Goal: Task Accomplishment & Management: Manage account settings

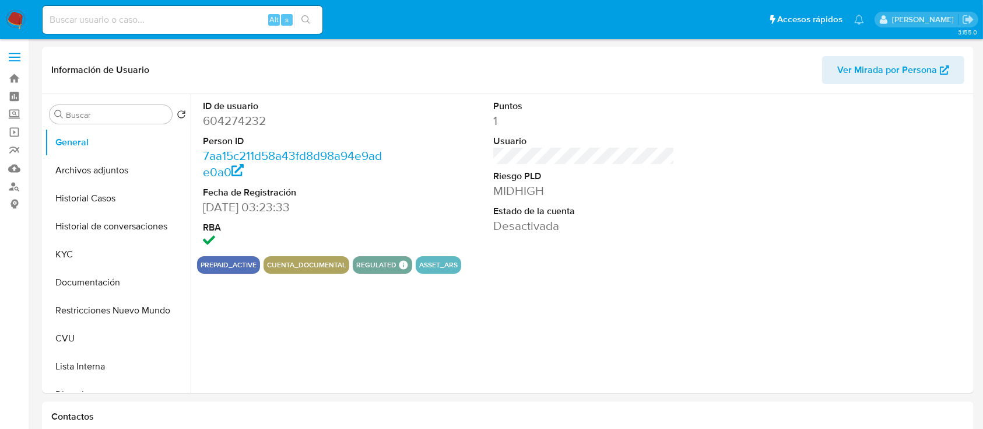
select select "10"
drag, startPoint x: 199, startPoint y: 209, endPoint x: 274, endPoint y: 209, distance: 74.1
click at [274, 209] on div "ID de usuario 604274232 Person ID 7aa15c211d58a43fd8d98a94e9ade0a0 Fecha de Reg…" at bounding box center [294, 175] width 194 height 162
click at [643, 253] on div "Puntos 1 Usuario Riesgo PLD MIDHIGH Estado de la cuenta Desactivada" at bounding box center [585, 175] width 194 height 162
click at [520, 230] on dd "Desactivada" at bounding box center [584, 226] width 182 height 16
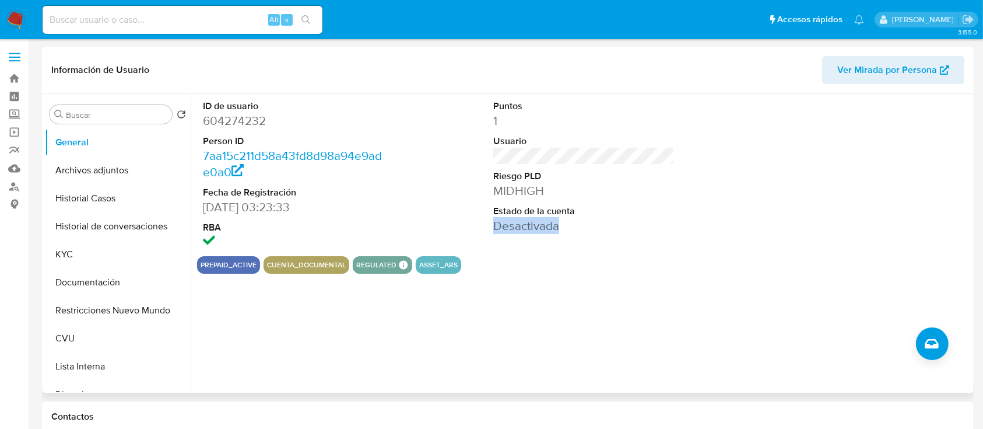
click at [520, 230] on dd "Desactivada" at bounding box center [584, 226] width 182 height 16
click at [103, 264] on button "KYC" at bounding box center [113, 254] width 136 height 28
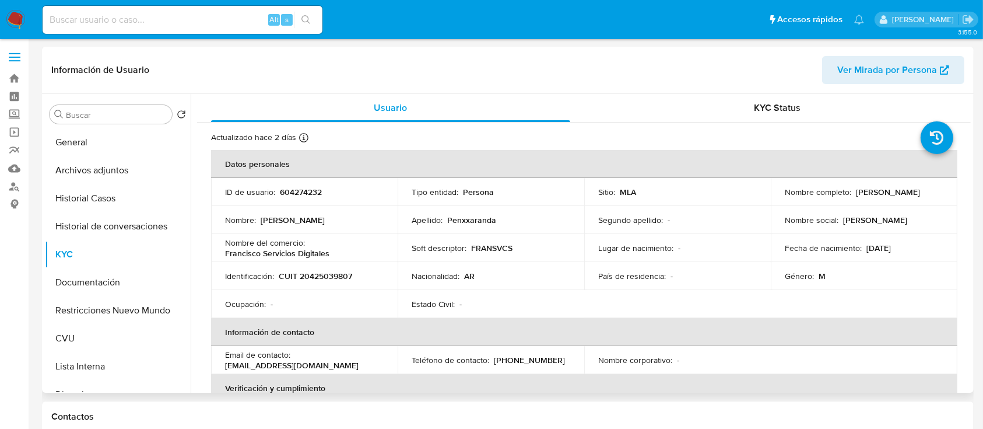
click at [462, 221] on p "Penxxaranda" at bounding box center [471, 220] width 49 height 10
drag, startPoint x: 800, startPoint y: 202, endPoint x: 895, endPoint y: 200, distance: 95.1
click at [895, 197] on div "Nombre completo : Juan Francisco Penxxaranda" at bounding box center [864, 192] width 159 height 10
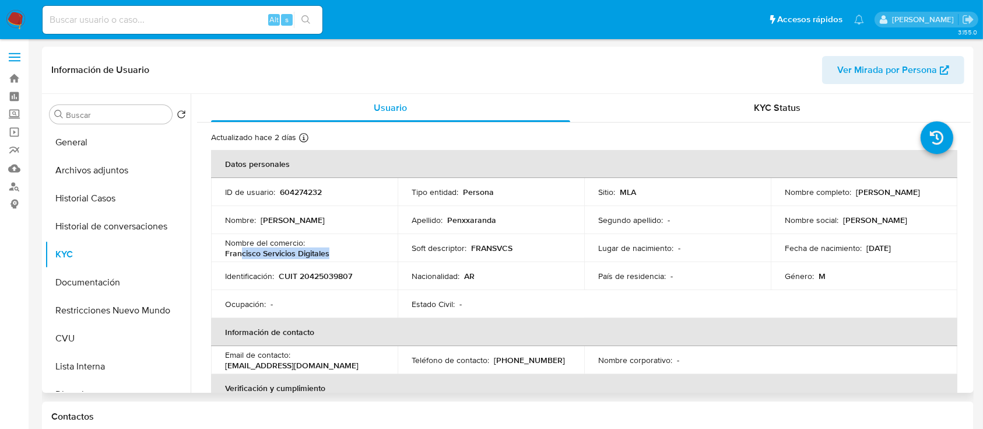
drag, startPoint x: 241, startPoint y: 254, endPoint x: 376, endPoint y: 255, distance: 134.7
click at [376, 255] on div "Nombre del comercio : Francisco Servicios Digitales" at bounding box center [304, 247] width 159 height 21
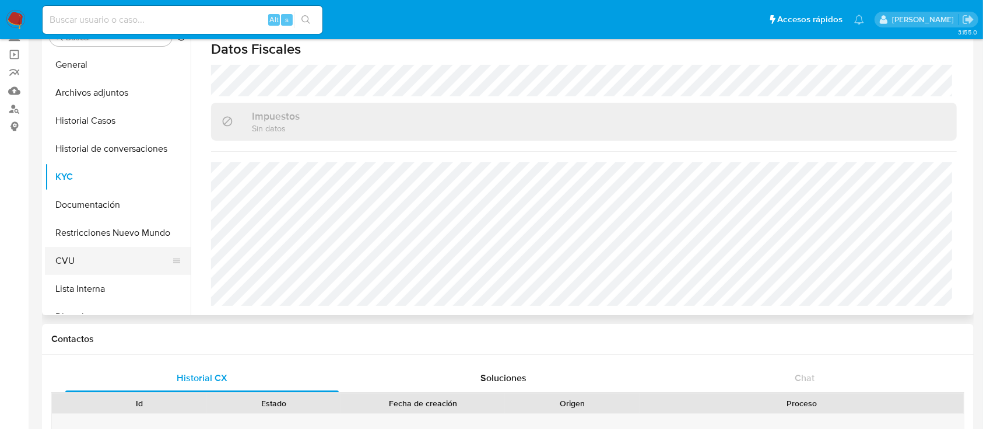
scroll to position [78, 0]
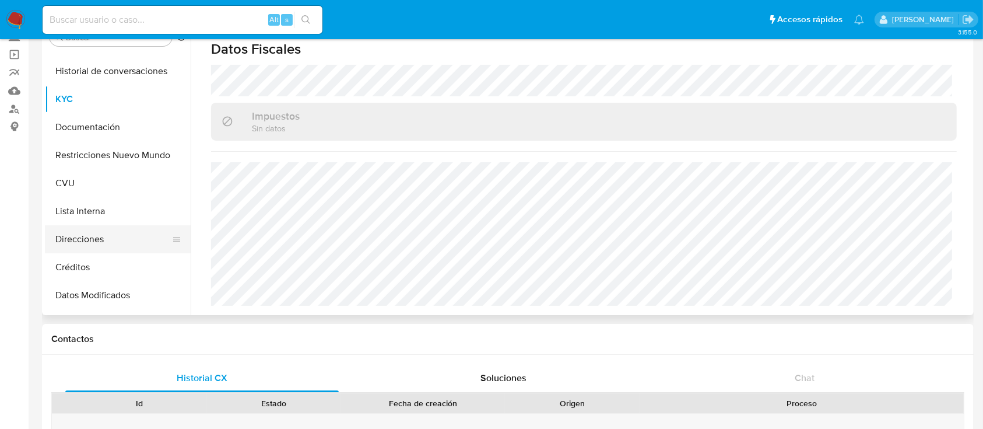
click at [97, 231] on button "Direcciones" at bounding box center [113, 239] width 136 height 28
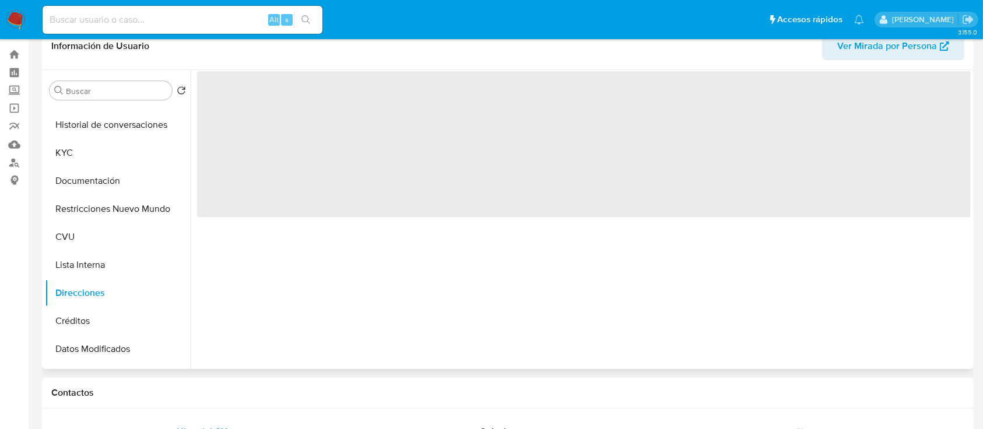
scroll to position [0, 0]
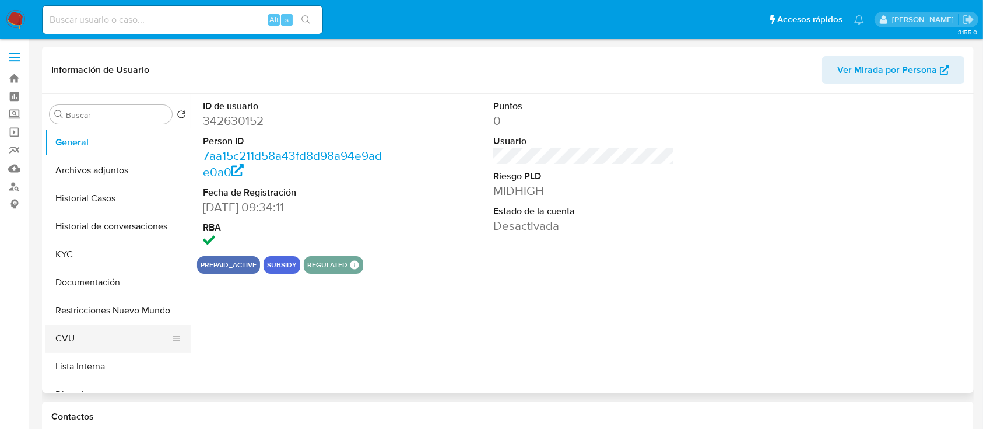
select select "10"
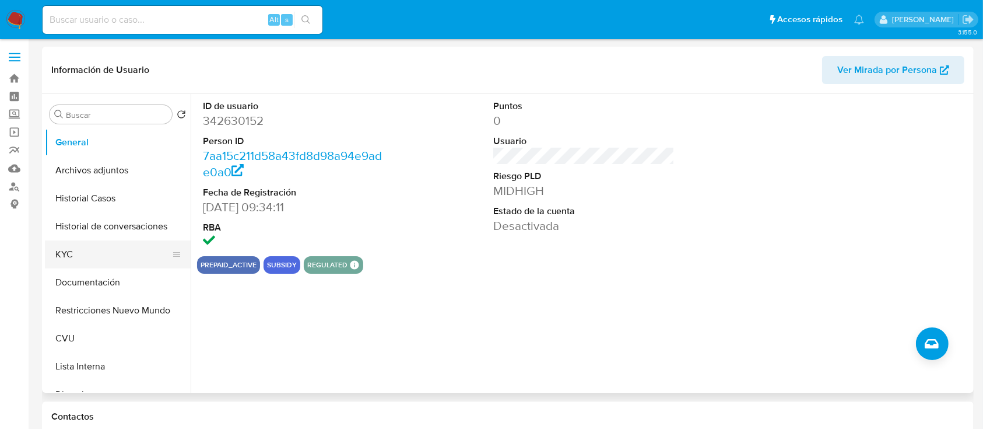
click at [79, 262] on button "KYC" at bounding box center [113, 254] width 136 height 28
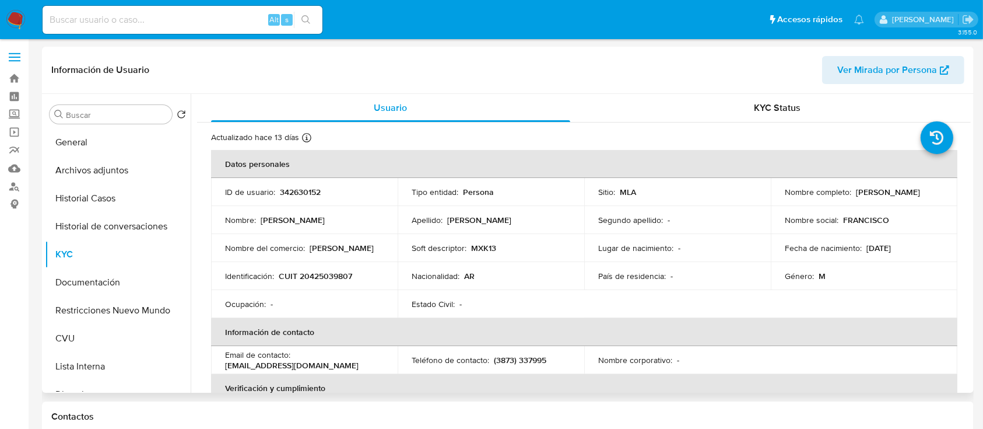
drag, startPoint x: 264, startPoint y: 219, endPoint x: 559, endPoint y: 227, distance: 295.2
click at [336, 216] on div "Nombre : Juan Francisco" at bounding box center [304, 220] width 159 height 10
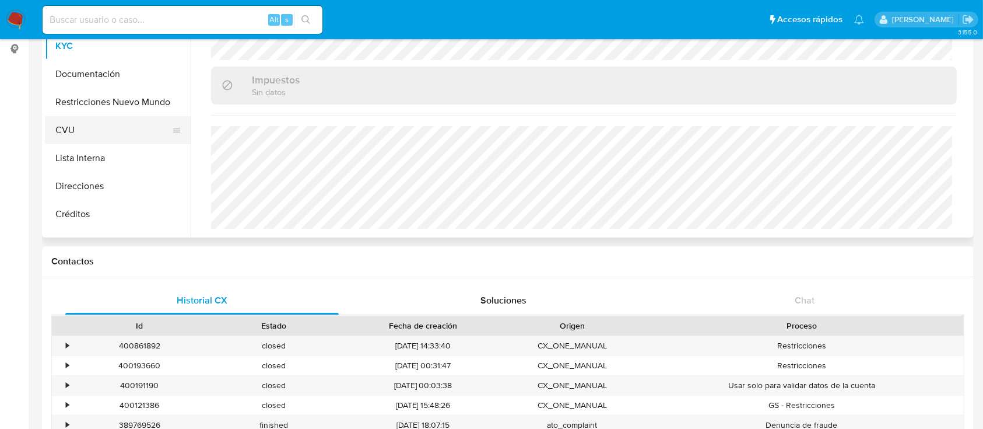
scroll to position [78, 0]
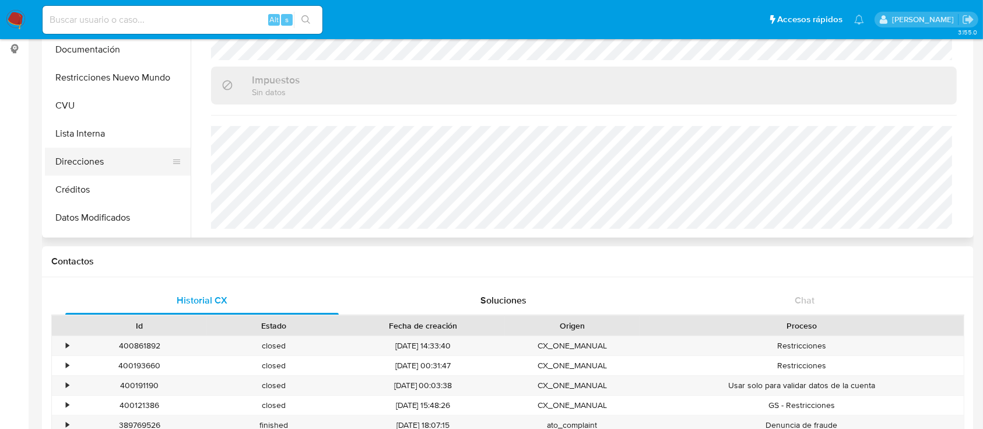
click at [112, 162] on button "Direcciones" at bounding box center [113, 162] width 136 height 28
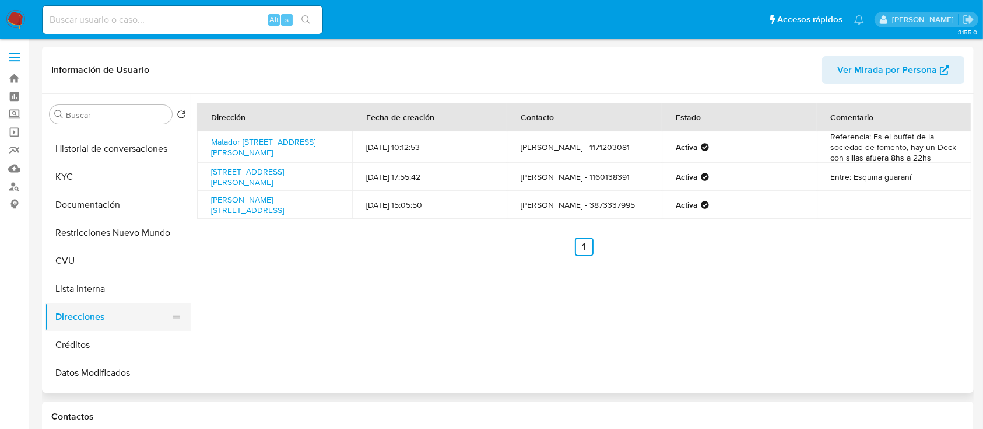
scroll to position [0, 0]
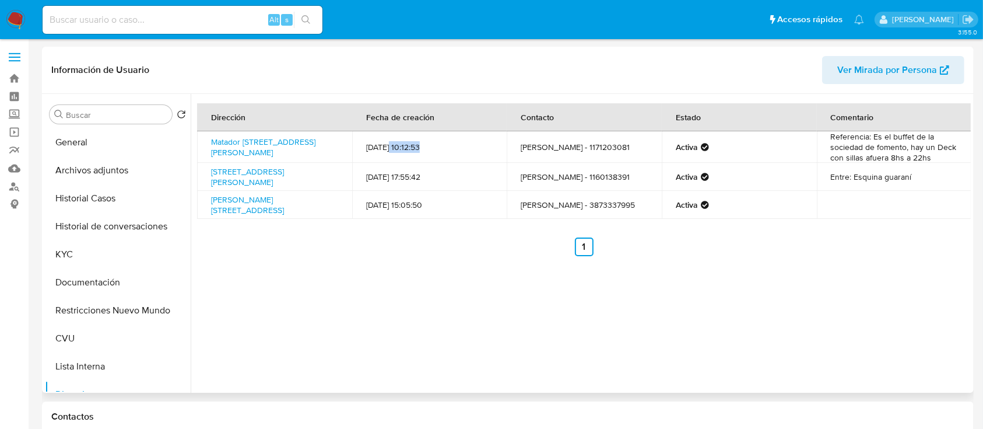
drag, startPoint x: 388, startPoint y: 145, endPoint x: 425, endPoint y: 145, distance: 36.7
click at [425, 145] on td "23/05/2025 10:12:53" at bounding box center [429, 146] width 155 height 31
drag, startPoint x: 384, startPoint y: 175, endPoint x: 471, endPoint y: 177, distance: 86.3
click at [471, 177] on td "11/07/2024 17:55:42" at bounding box center [429, 177] width 155 height 28
drag, startPoint x: 387, startPoint y: 140, endPoint x: 439, endPoint y: 144, distance: 51.5
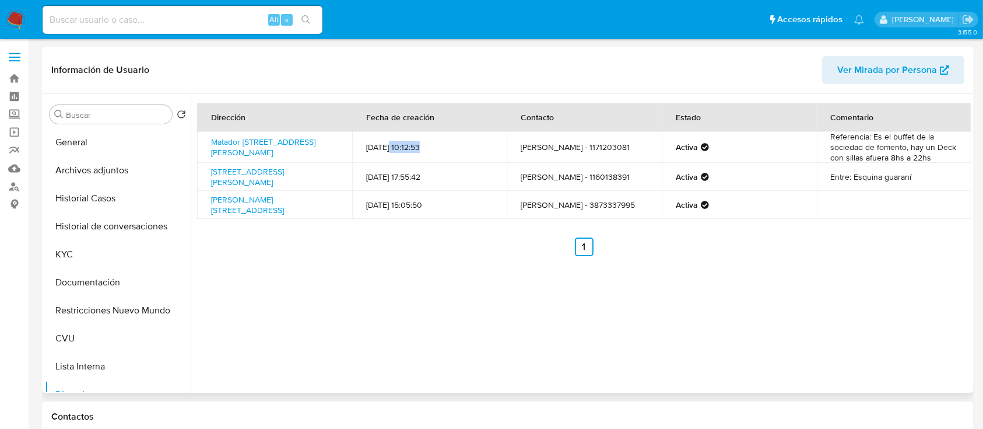
click at [439, 144] on td "23/05/2025 10:12:53" at bounding box center [429, 146] width 155 height 31
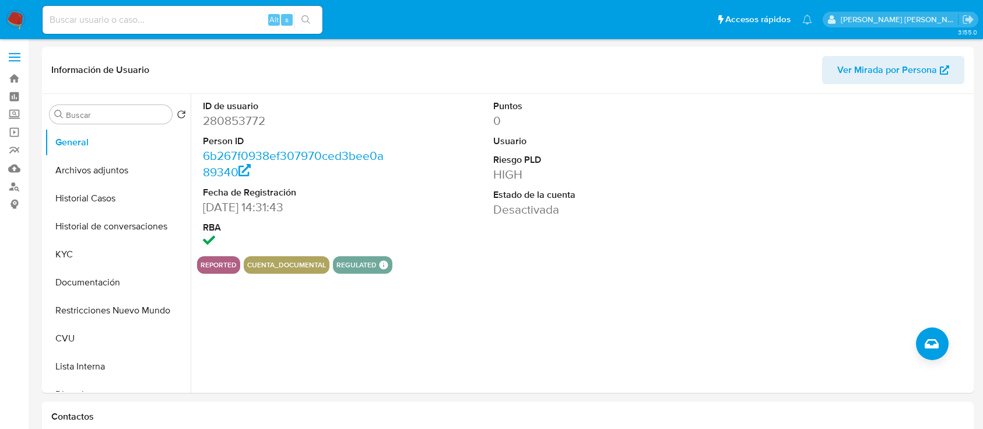
select select "10"
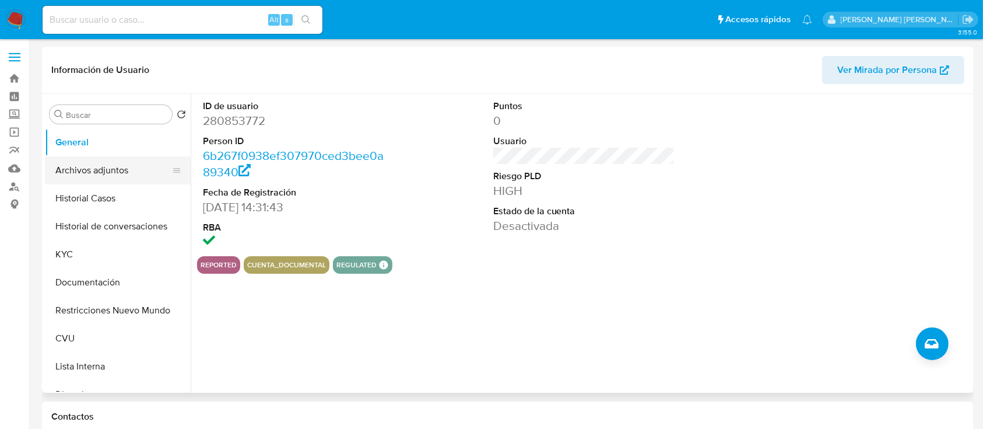
click at [118, 180] on button "Archivos adjuntos" at bounding box center [113, 170] width 136 height 28
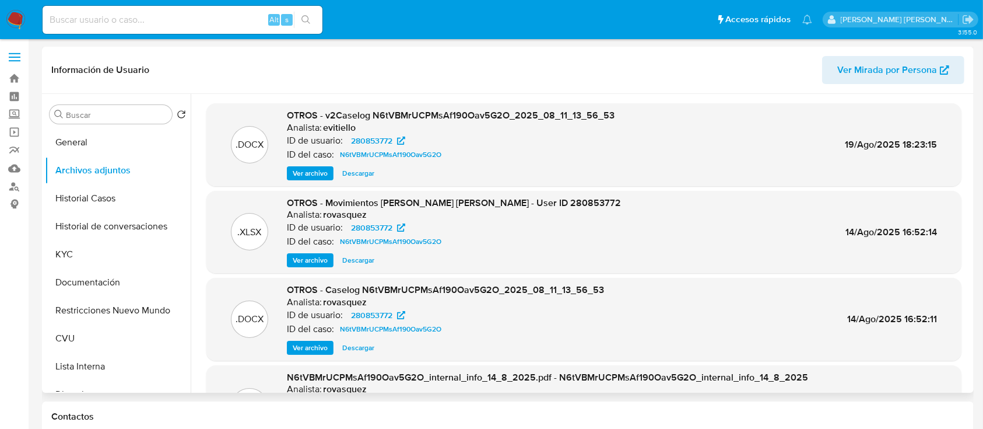
click at [315, 167] on span "Ver archivo" at bounding box center [310, 173] width 35 height 12
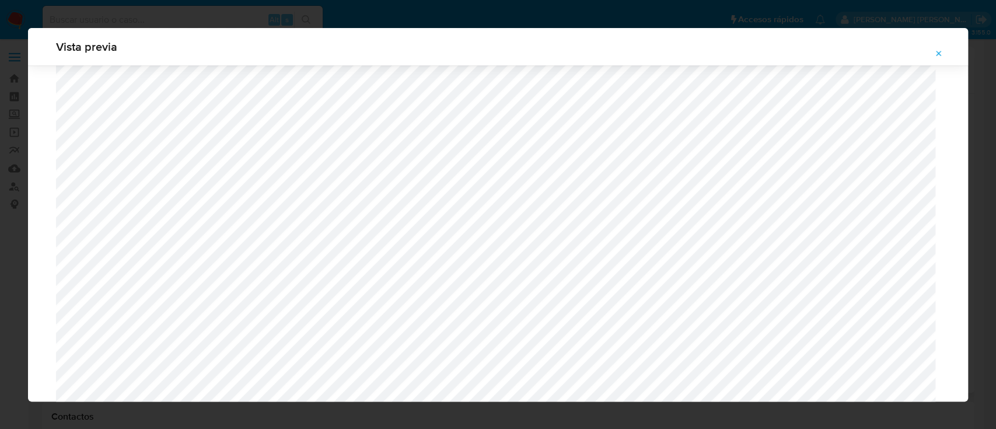
scroll to position [1065, 0]
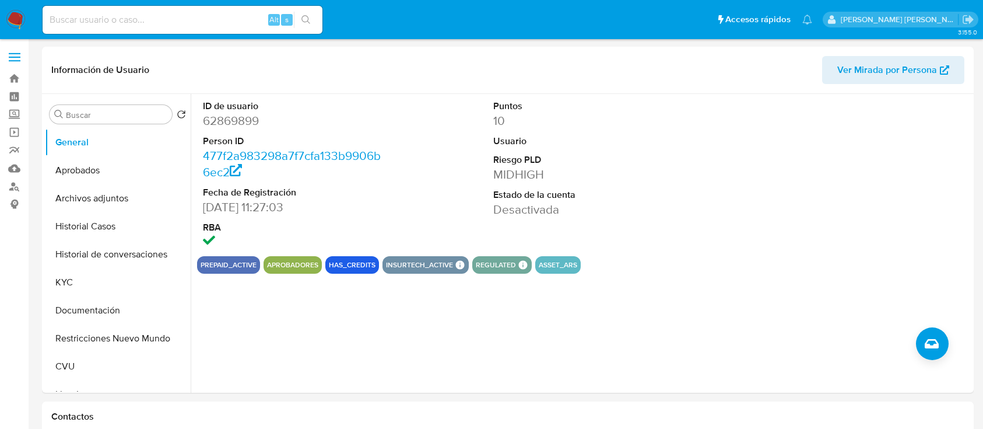
select select "10"
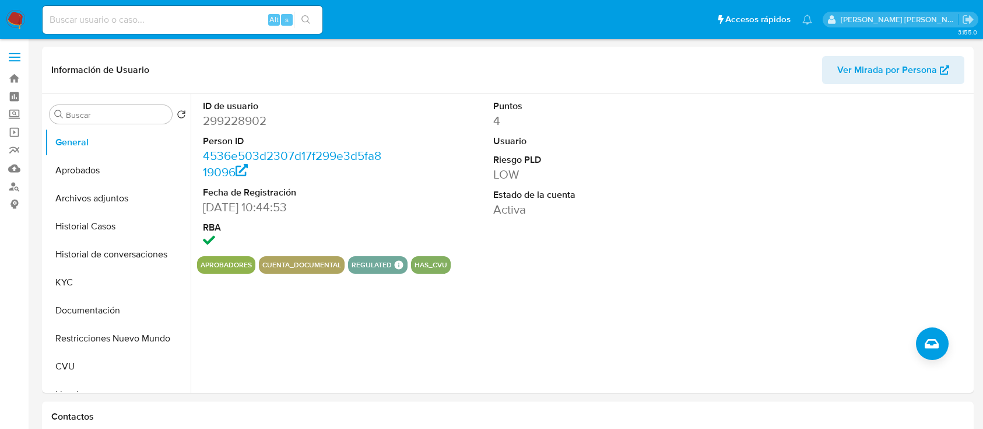
select select "10"
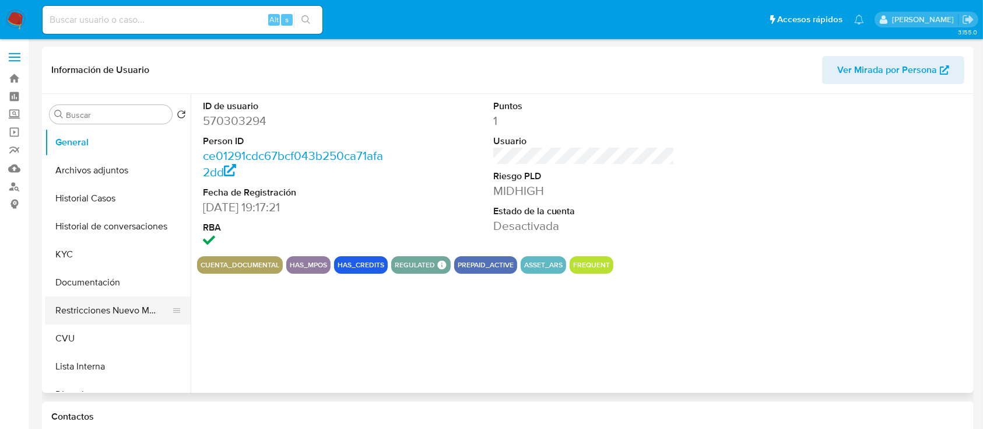
click at [116, 310] on button "Restricciones Nuevo Mundo" at bounding box center [113, 310] width 136 height 28
select select "10"
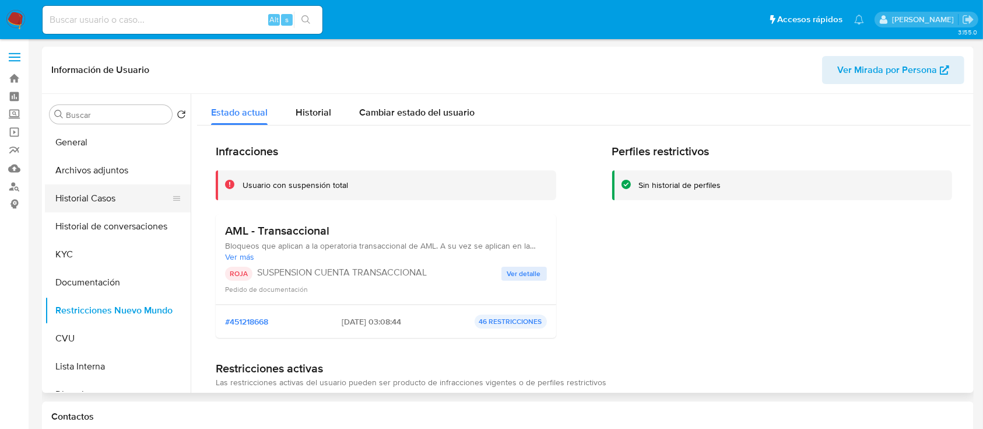
click at [92, 198] on button "Historial Casos" at bounding box center [113, 198] width 136 height 28
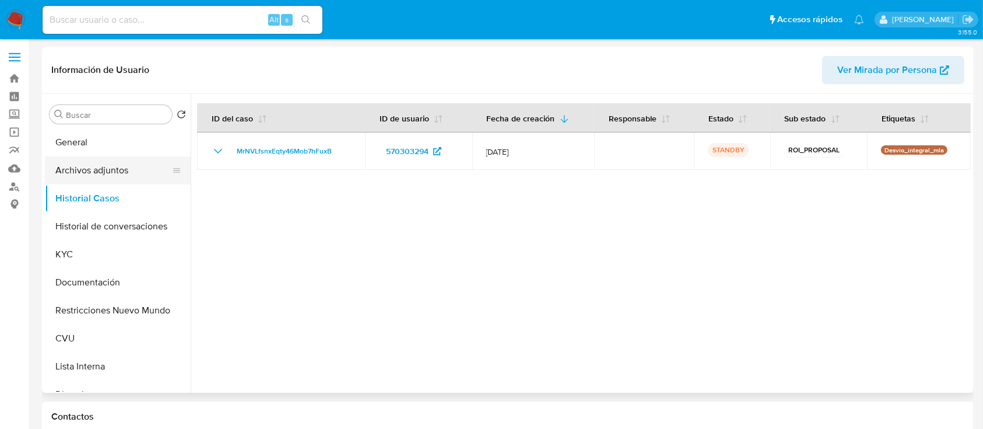
click at [107, 172] on button "Archivos adjuntos" at bounding box center [113, 170] width 136 height 28
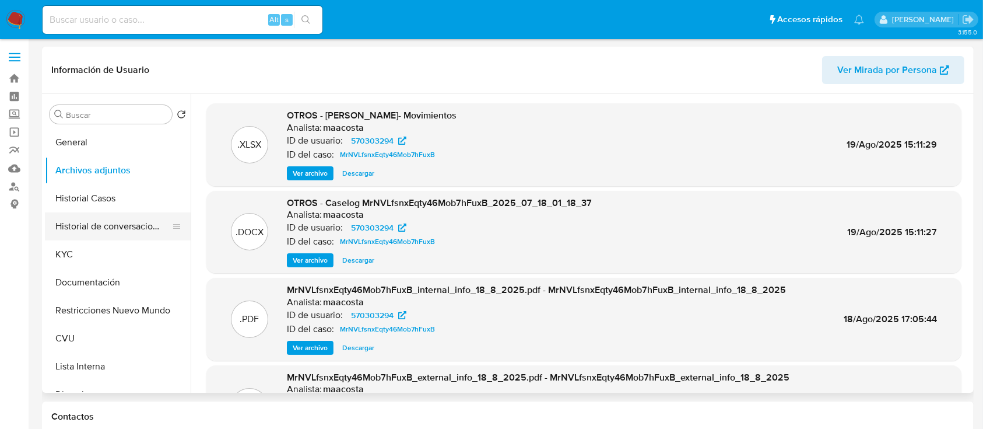
click at [115, 219] on button "Historial de conversaciones" at bounding box center [113, 226] width 136 height 28
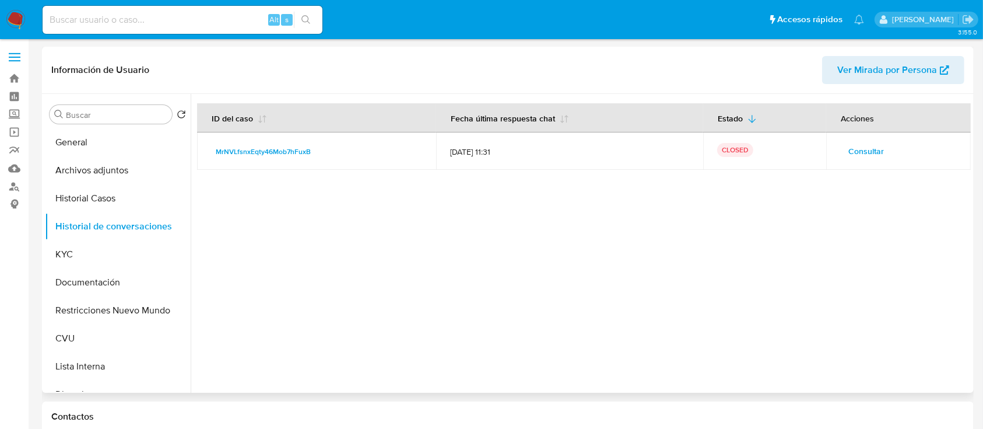
click at [855, 149] on span "Consultar" at bounding box center [867, 151] width 36 height 16
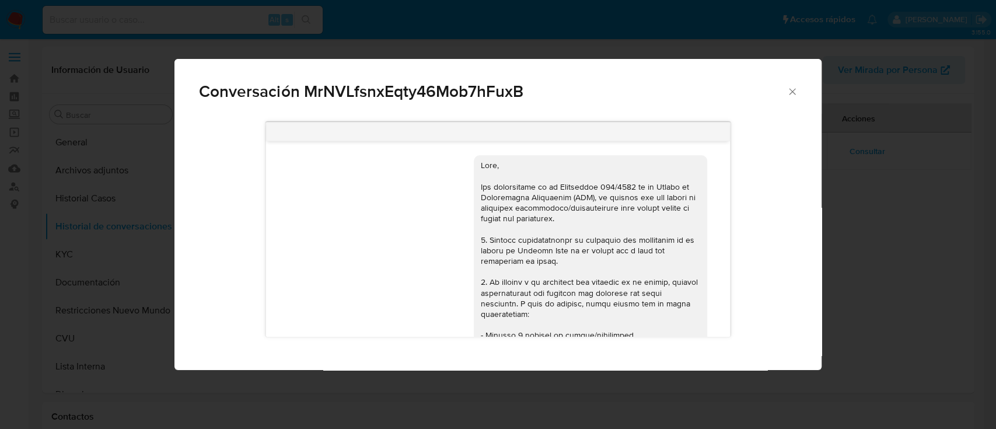
click at [791, 88] on icon "Cerrar" at bounding box center [792, 92] width 12 height 12
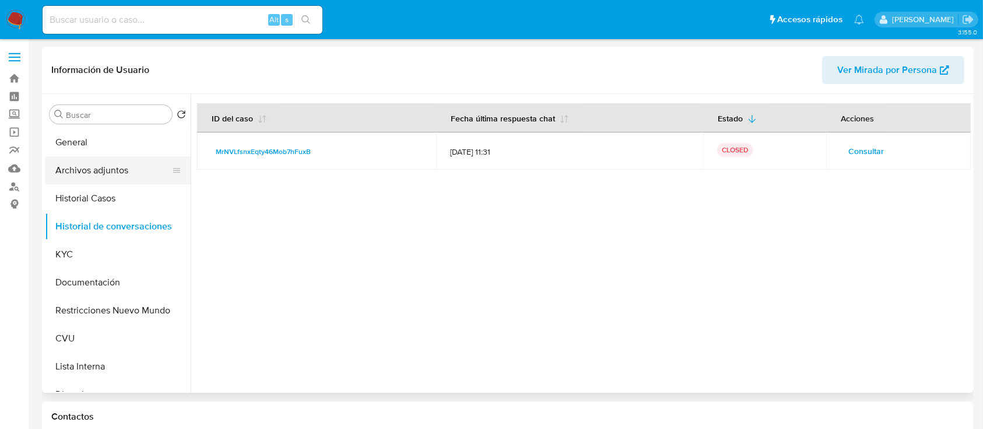
click at [91, 176] on button "Archivos adjuntos" at bounding box center [113, 170] width 136 height 28
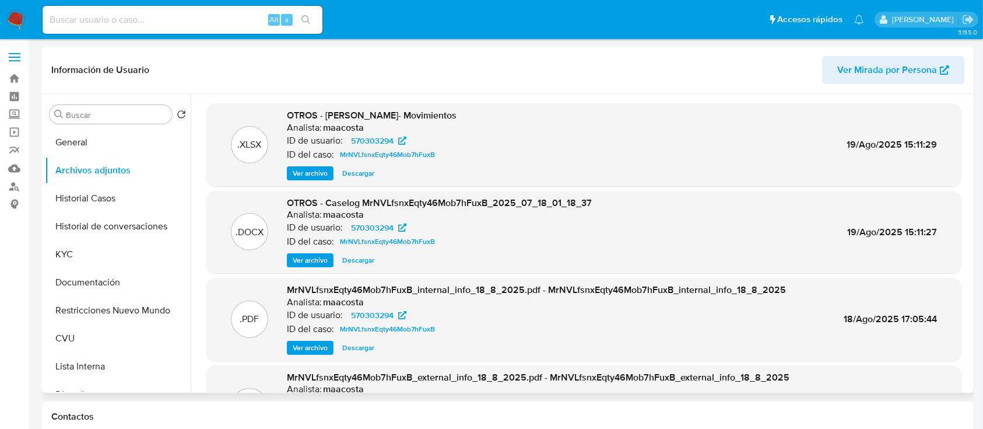
click at [314, 255] on span "Ver archivo" at bounding box center [310, 260] width 35 height 12
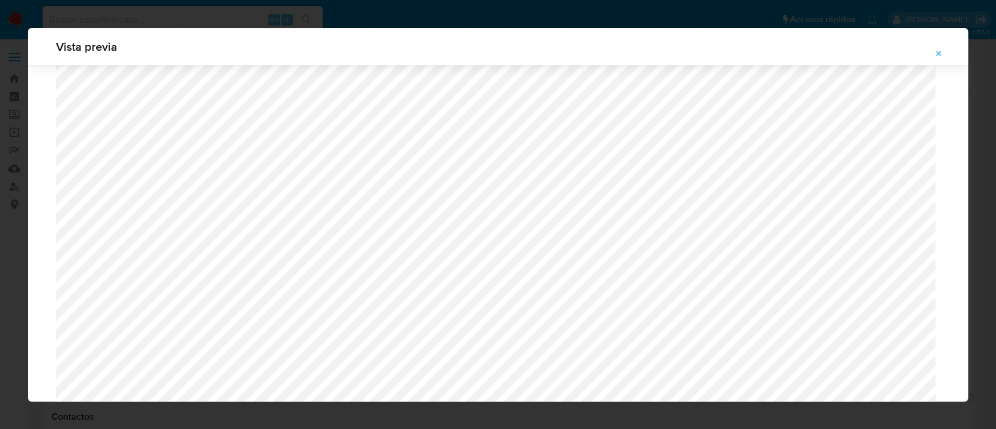
scroll to position [1065, 0]
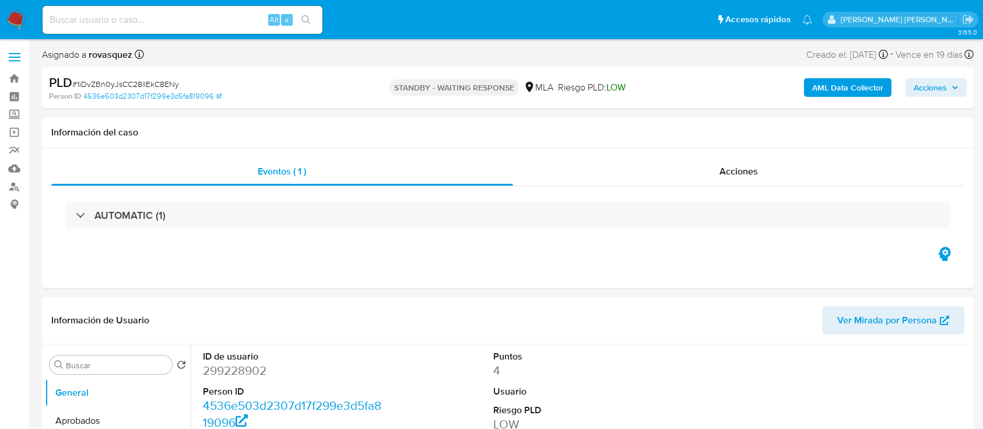
select select "10"
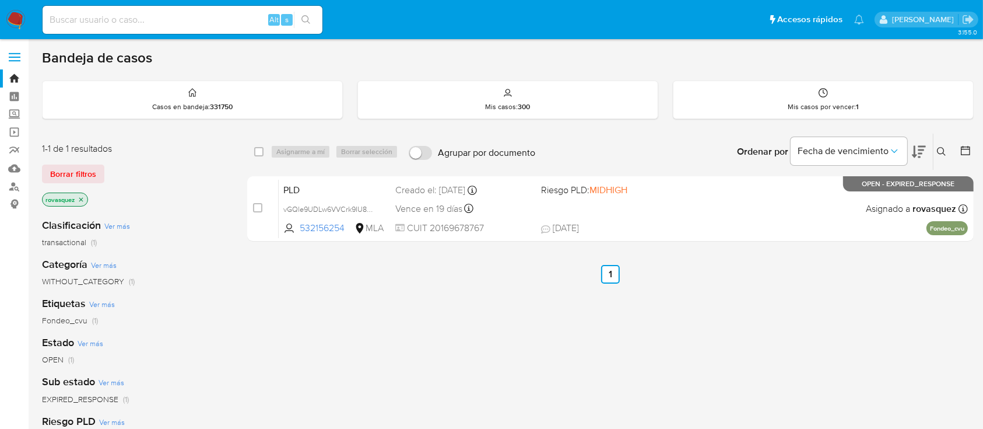
click at [938, 150] on icon at bounding box center [941, 151] width 9 height 9
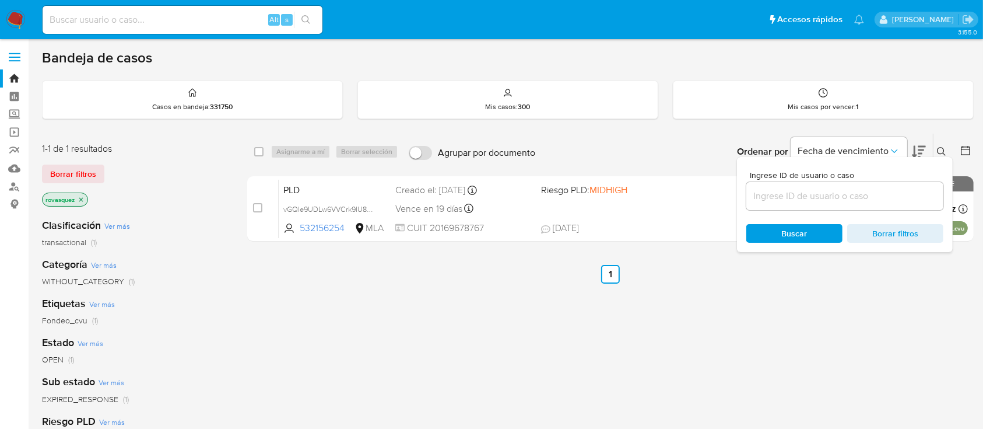
click at [861, 186] on div at bounding box center [844, 196] width 197 height 28
click at [822, 198] on input at bounding box center [844, 195] width 197 height 15
paste input "1iDvZBn0yJsCC28lIEkC8ENy"
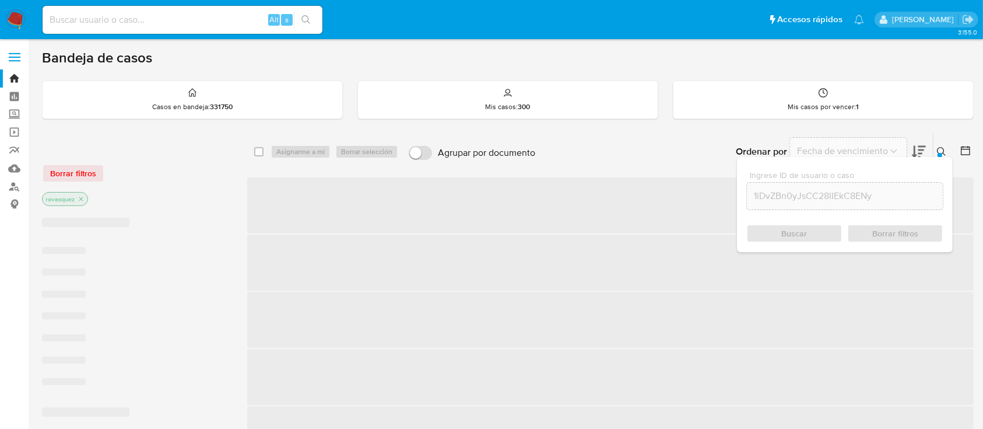
click at [784, 234] on div "Buscar Borrar filtros" at bounding box center [844, 233] width 197 height 19
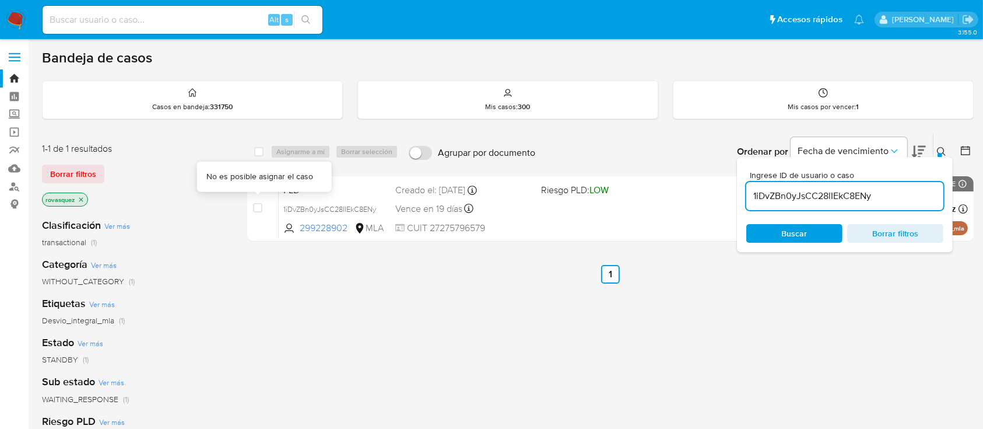
click at [420, 276] on ul "Anterior 1 Siguiente" at bounding box center [610, 274] width 727 height 19
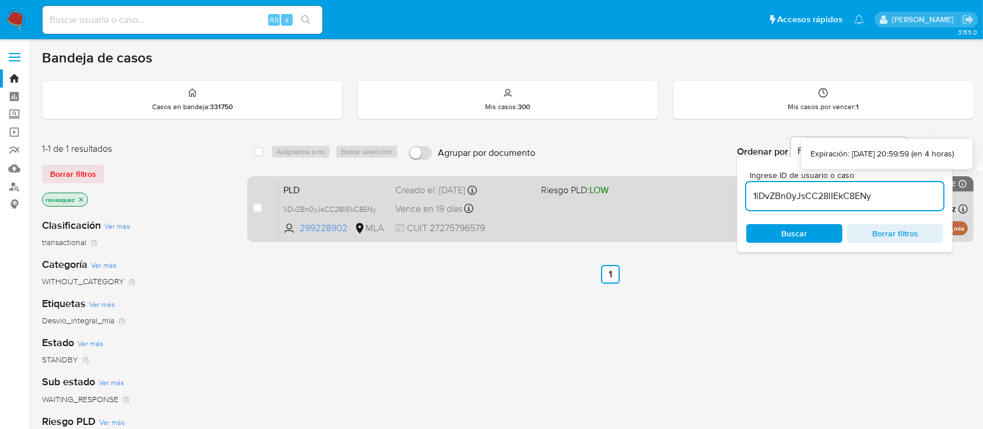
click at [963, 181] on icon at bounding box center [962, 183] width 9 height 9
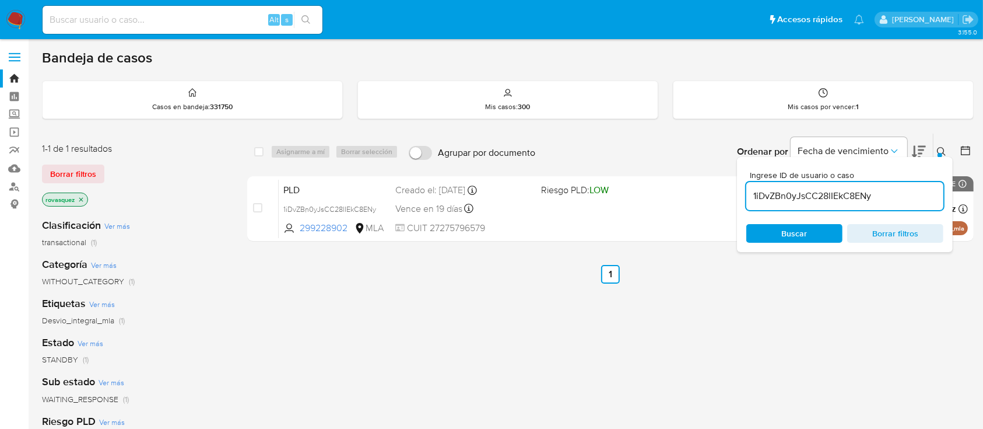
click at [766, 188] on input "1iDvZBn0yJsCC28lIEkC8ENy" at bounding box center [844, 195] width 197 height 15
paste input "TVvVZ80EqgpZIFLcva3UYHy5"
type input "TVvVZ80EqgpZIFLcva3UYHy5"
click at [761, 233] on span "Buscar" at bounding box center [795, 233] width 80 height 16
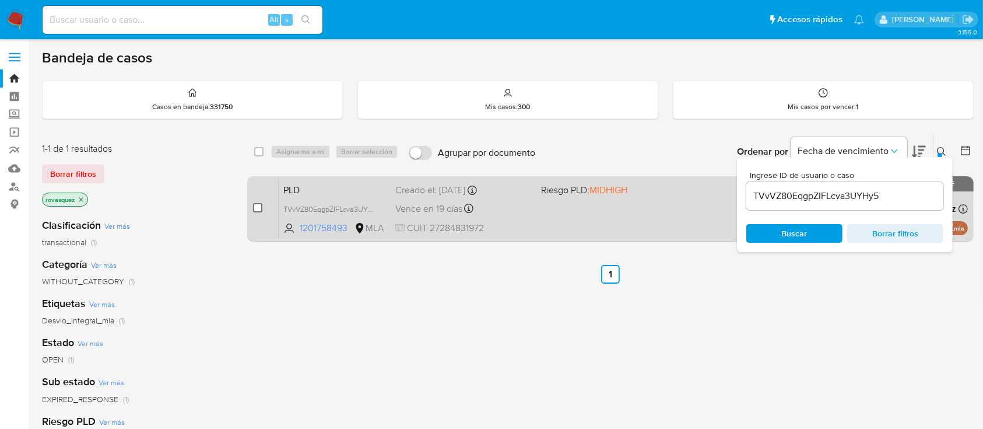
click at [254, 209] on input "checkbox" at bounding box center [257, 207] width 9 height 9
checkbox input "true"
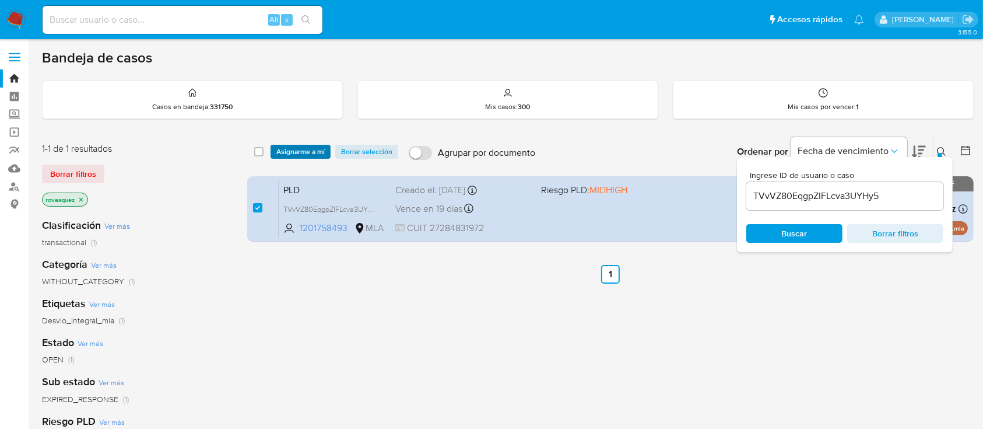
click at [304, 152] on span "Asignarme a mí" at bounding box center [300, 152] width 48 height 12
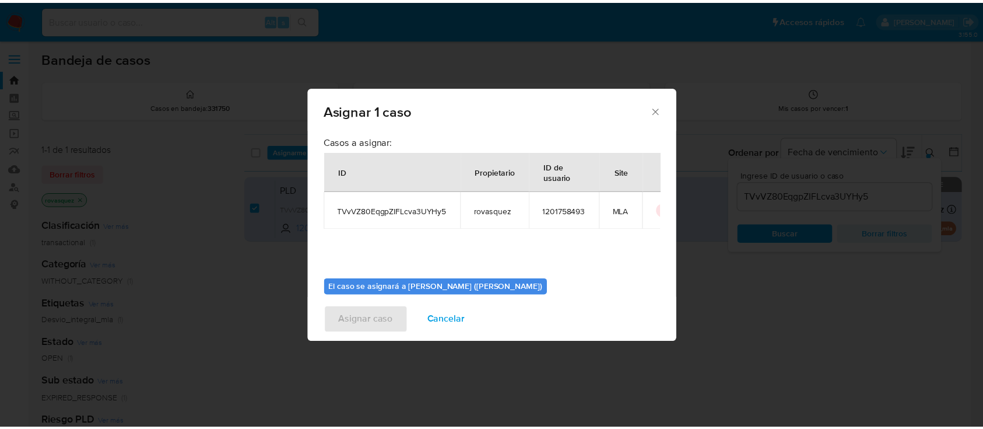
scroll to position [59, 0]
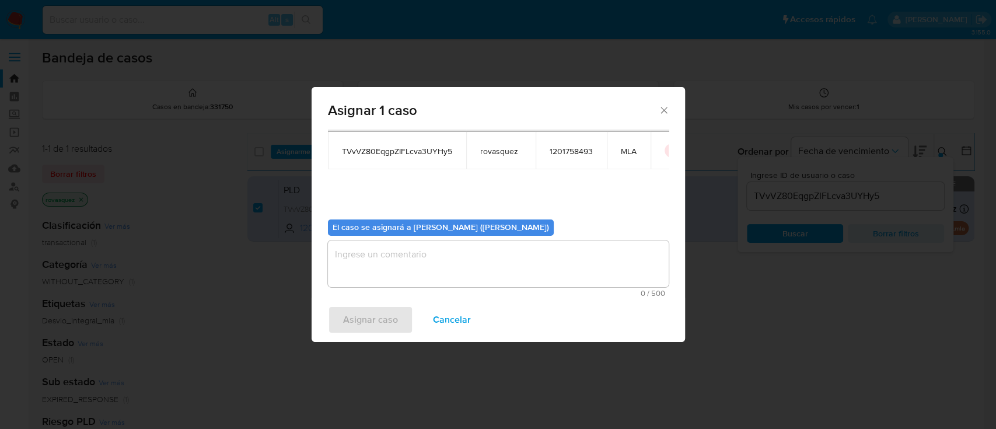
click at [402, 267] on textarea "assign-modal" at bounding box center [498, 263] width 341 height 47
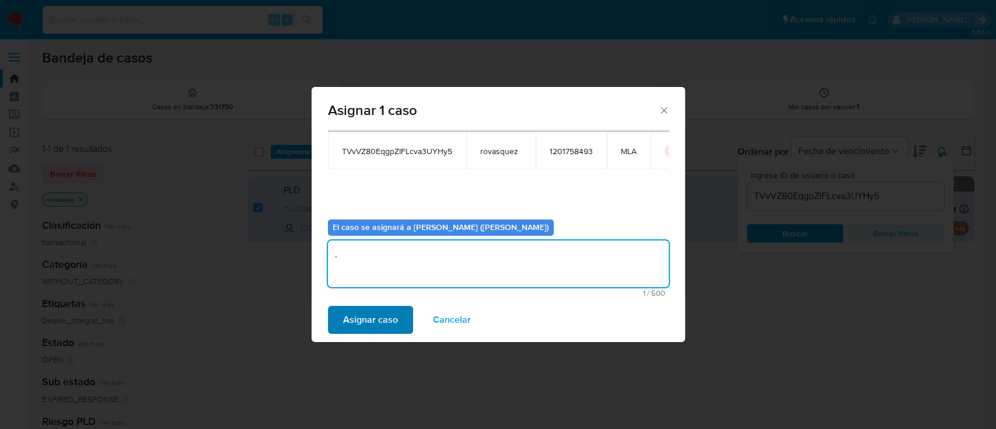
type textarea "."
click at [374, 326] on span "Asignar caso" at bounding box center [370, 320] width 55 height 26
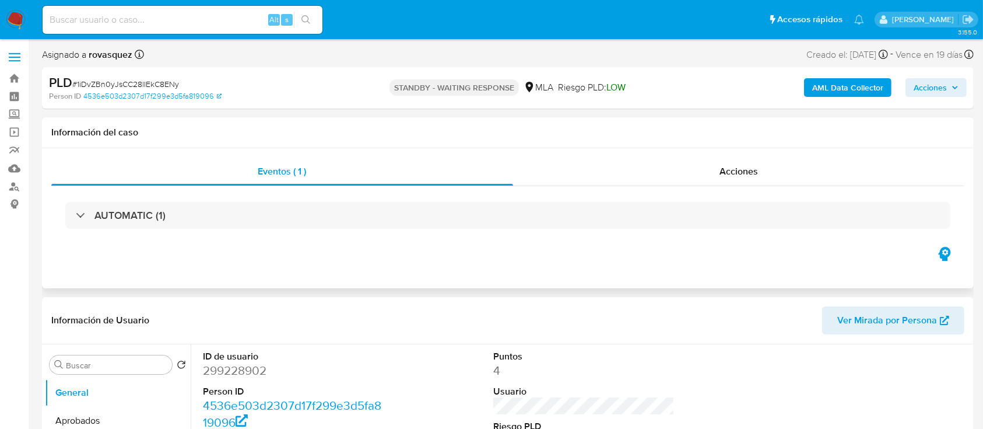
select select "10"
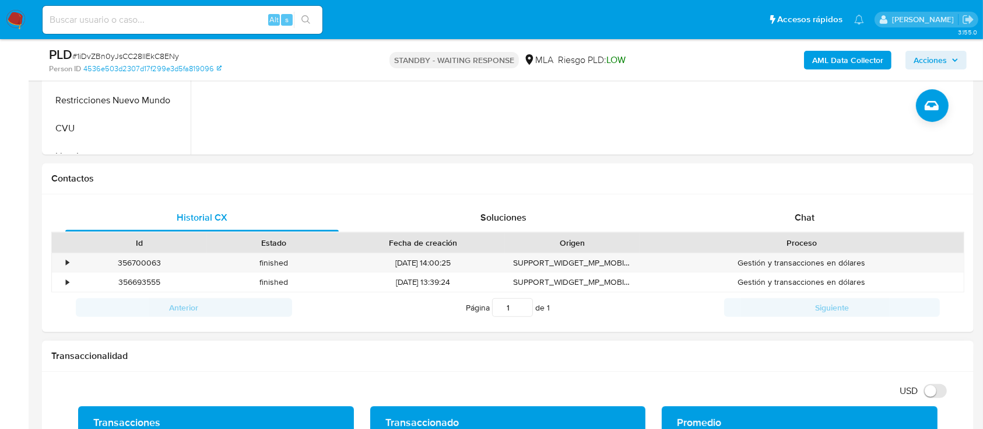
scroll to position [467, 0]
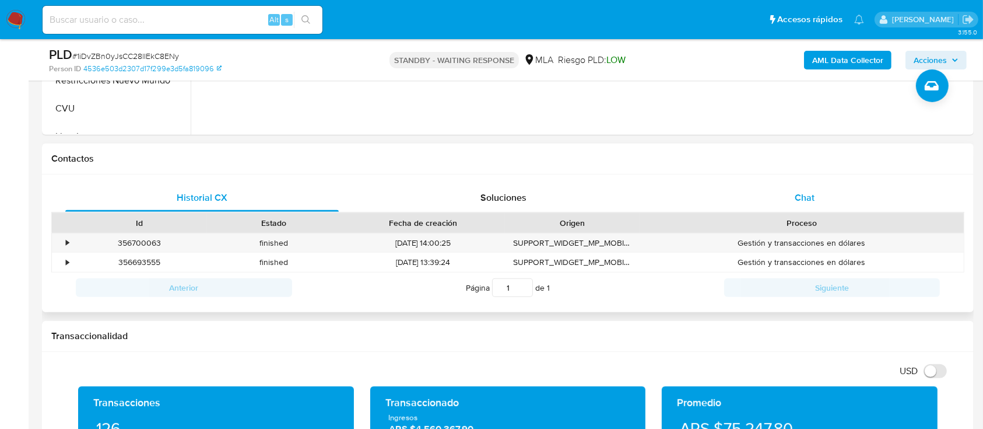
click at [790, 204] on div "Chat" at bounding box center [805, 198] width 274 height 28
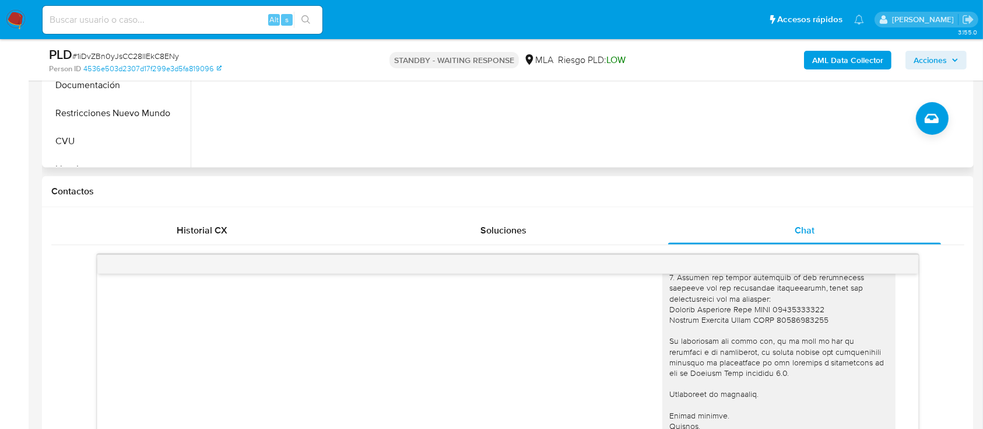
scroll to position [155, 0]
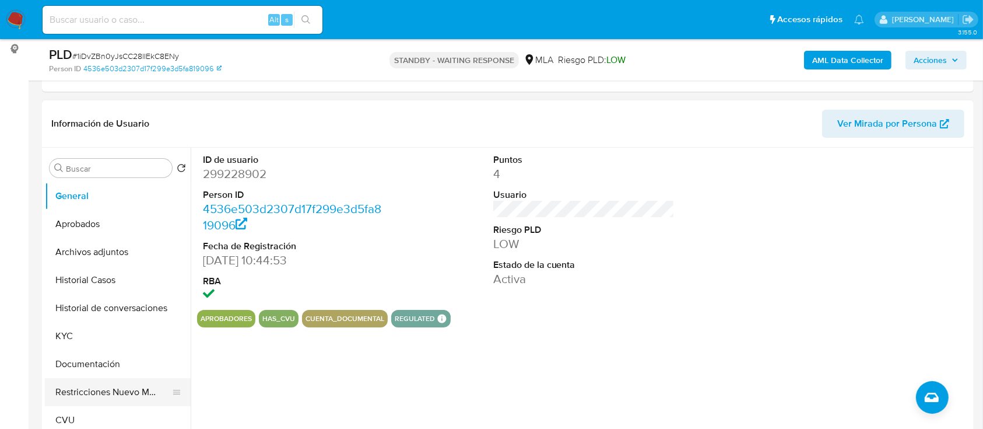
drag, startPoint x: 106, startPoint y: 385, endPoint x: 112, endPoint y: 385, distance: 6.4
click at [106, 385] on button "Restricciones Nuevo Mundo" at bounding box center [113, 392] width 136 height 28
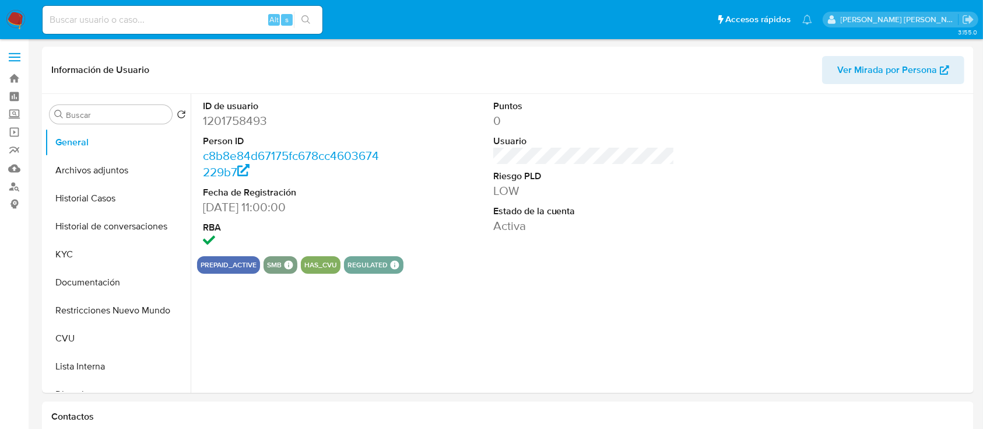
select select "10"
click at [406, 261] on div "prepaid_active smb SMB SMB Advisor Email - Advisor Name - has_cvu regulated Reg…" at bounding box center [584, 264] width 774 height 17
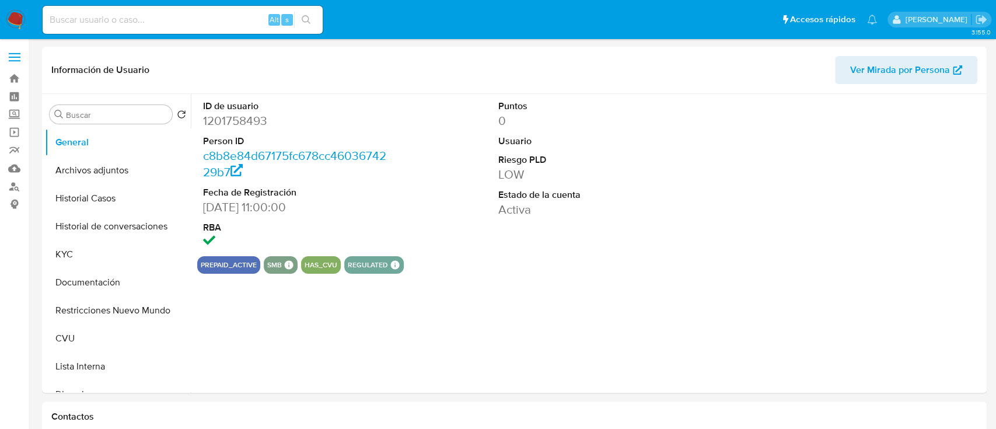
select select "10"
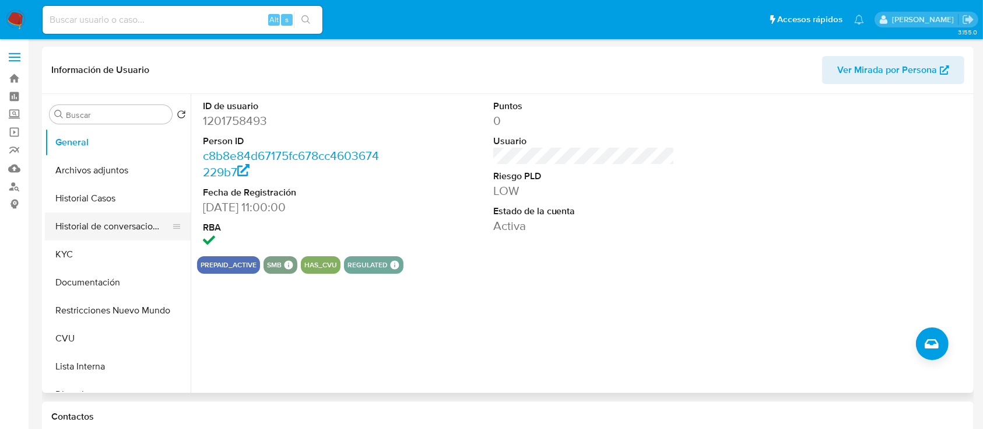
click at [106, 227] on button "Historial de conversaciones" at bounding box center [113, 226] width 136 height 28
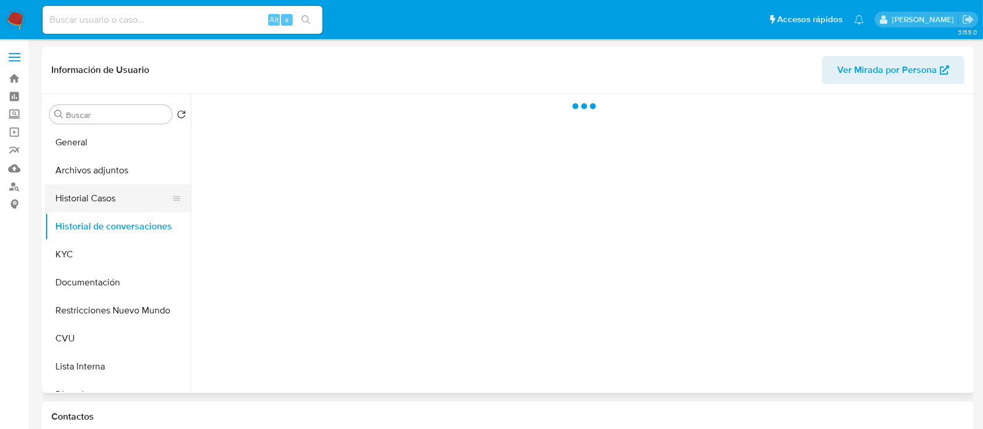
click at [107, 197] on button "Historial Casos" at bounding box center [113, 198] width 136 height 28
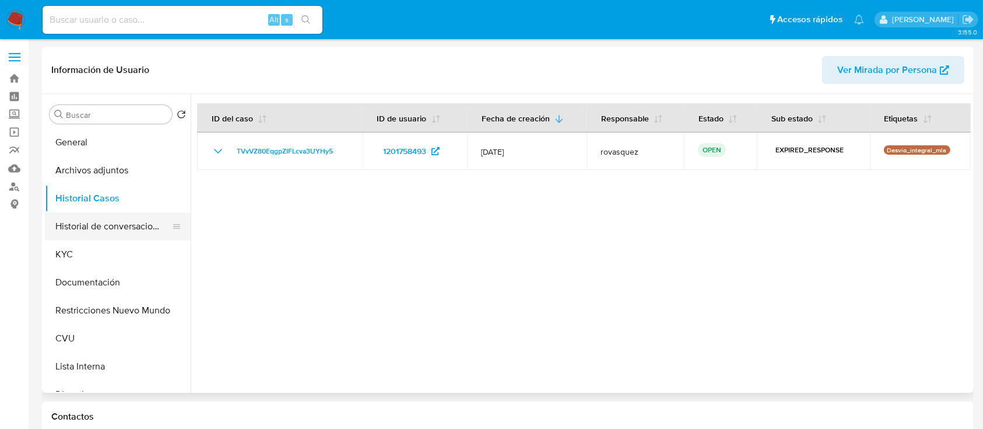
click at [127, 232] on button "Historial de conversaciones" at bounding box center [113, 226] width 136 height 28
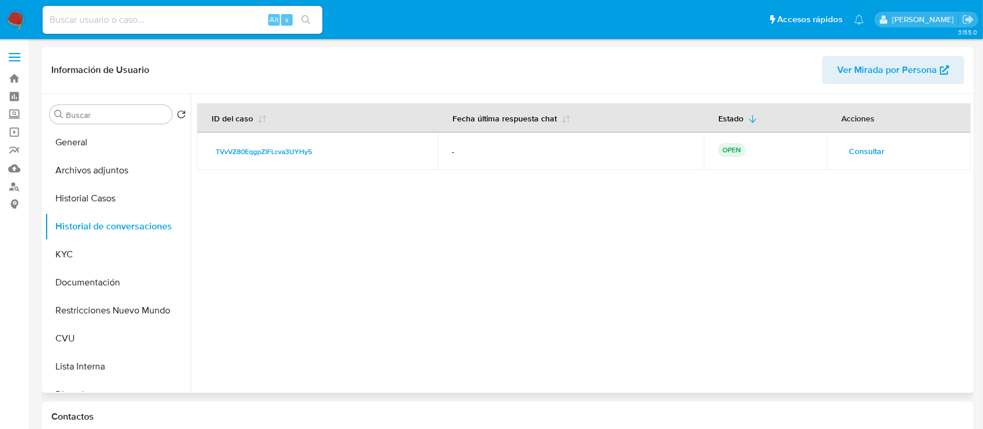
click at [863, 152] on span "Consultar" at bounding box center [867, 151] width 36 height 16
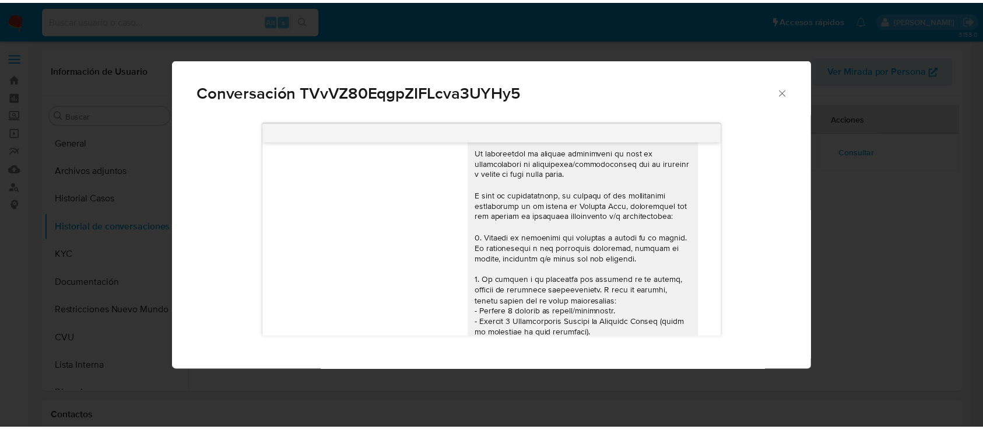
scroll to position [707, 0]
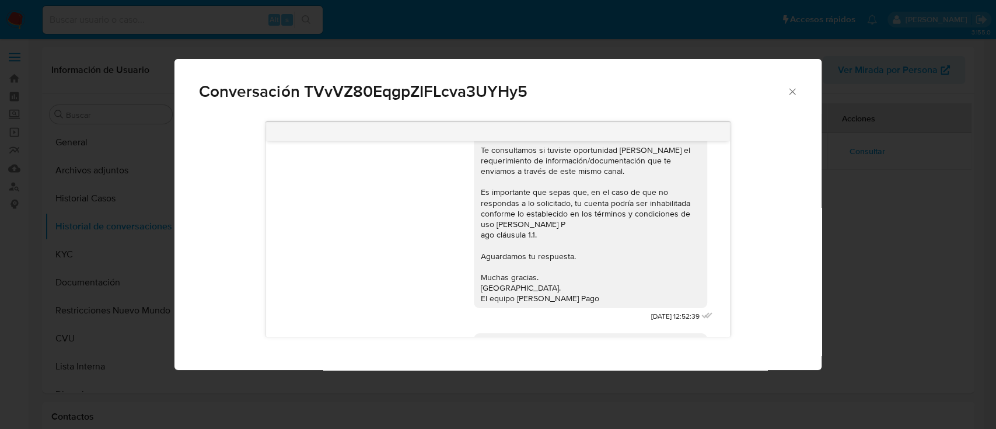
click at [790, 96] on icon "Cerrar" at bounding box center [792, 92] width 12 height 12
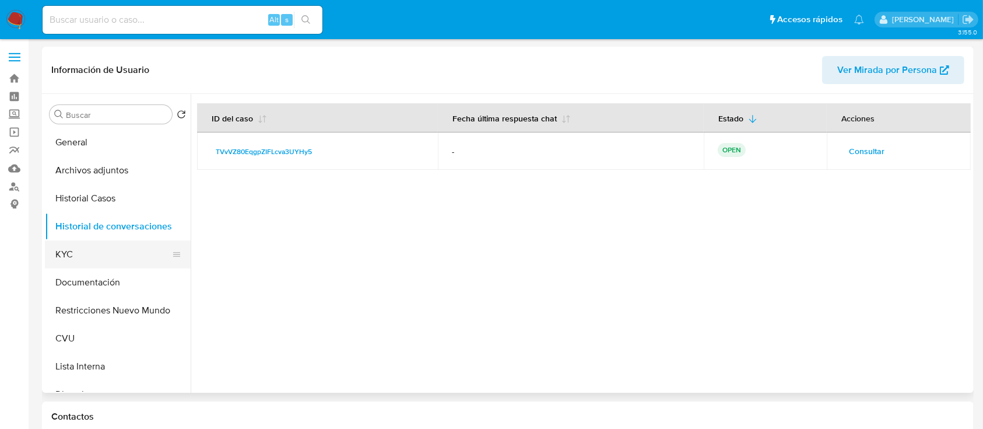
click at [93, 263] on button "KYC" at bounding box center [113, 254] width 136 height 28
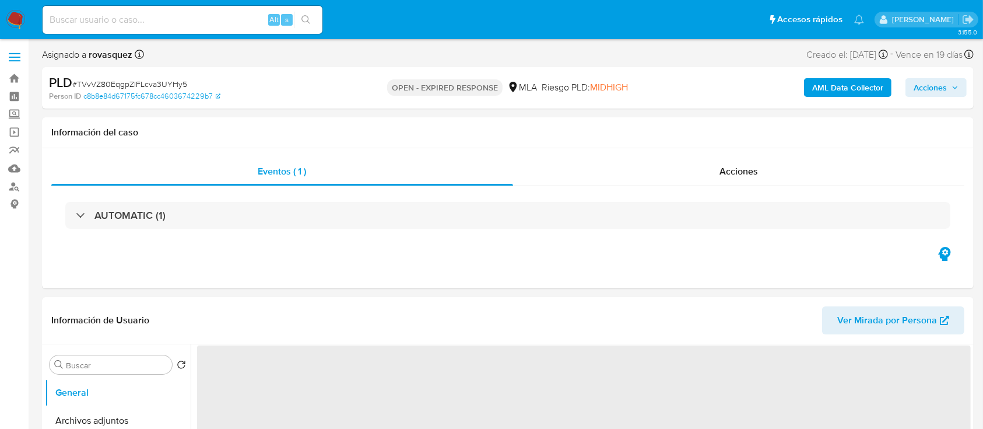
select select "10"
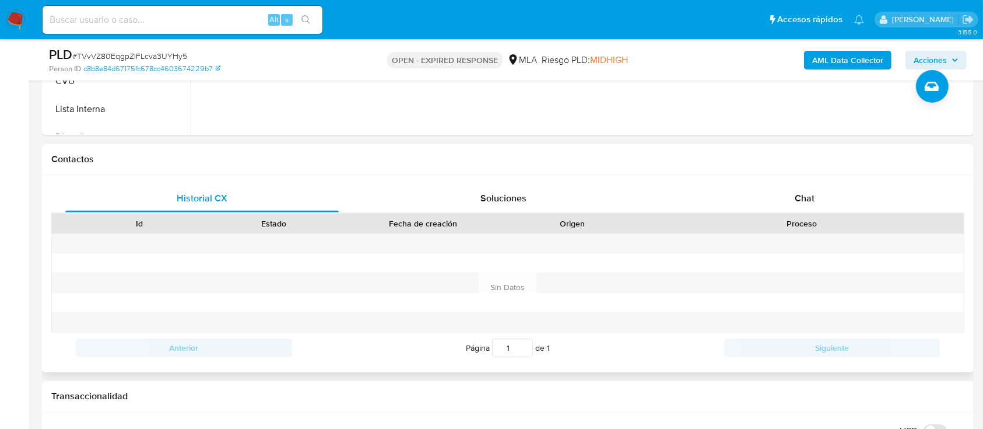
scroll to position [467, 0]
click at [818, 198] on div "Chat" at bounding box center [805, 198] width 274 height 28
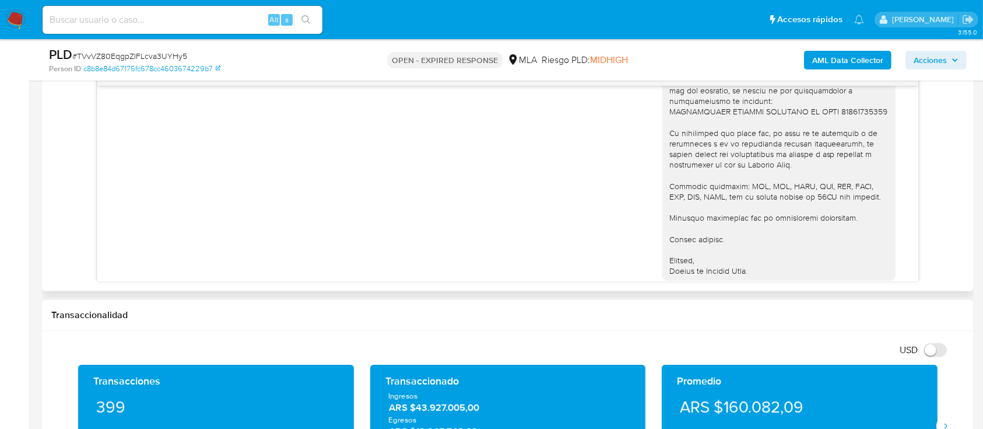
scroll to position [1250, 0]
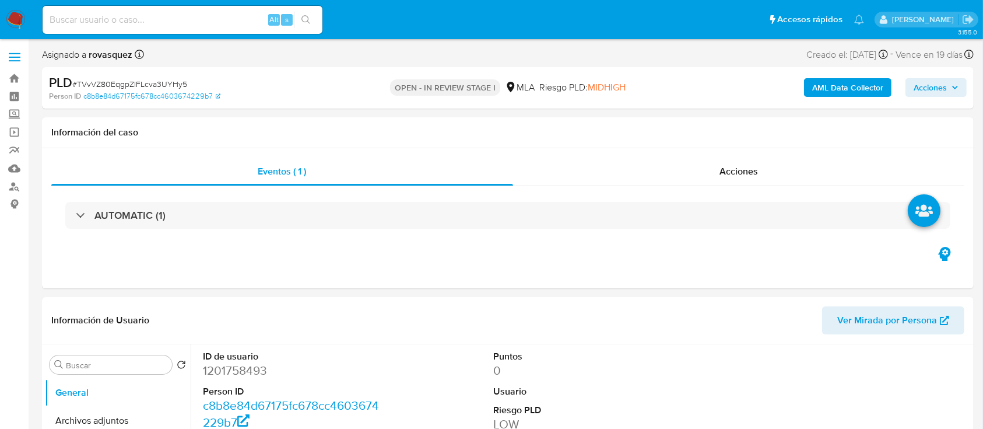
select select "10"
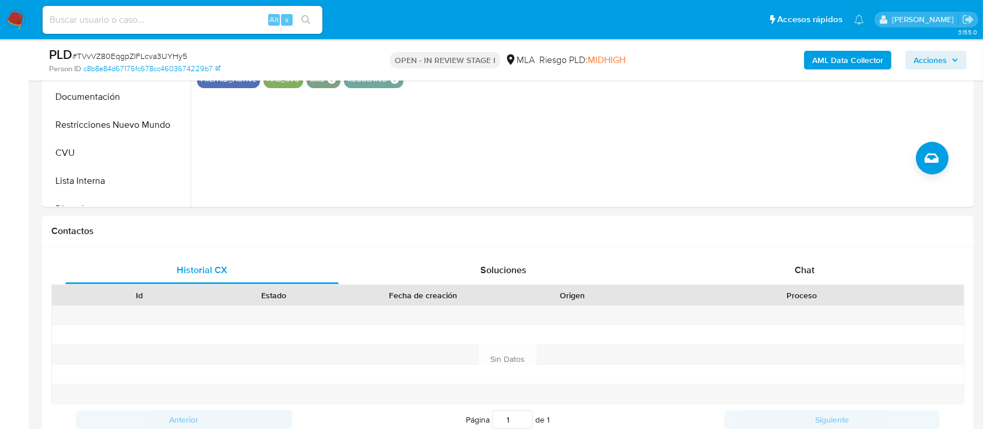
scroll to position [467, 0]
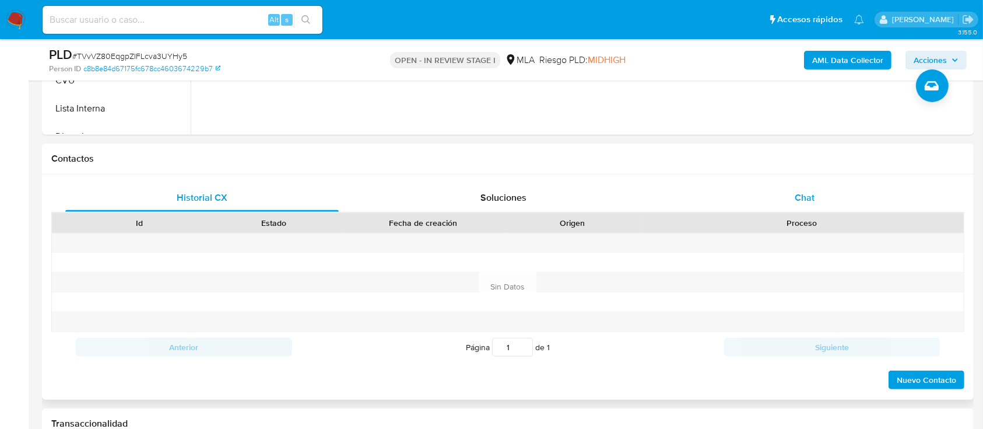
click at [804, 196] on span "Chat" at bounding box center [805, 197] width 20 height 13
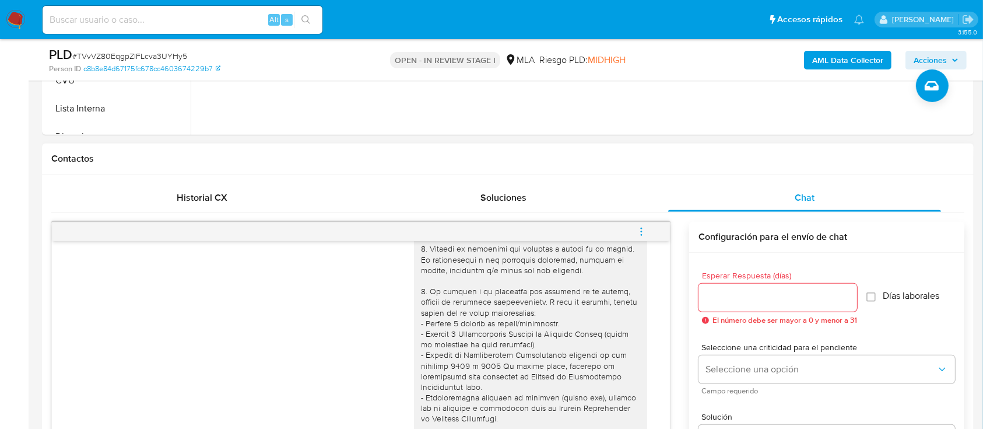
click at [641, 229] on icon "menu-action" at bounding box center [641, 231] width 10 height 10
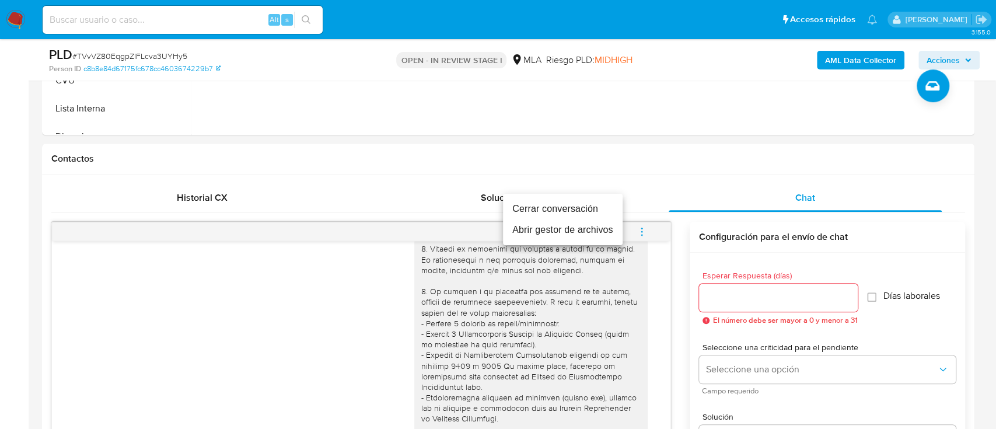
click at [597, 210] on li "Cerrar conversación" at bounding box center [563, 208] width 120 height 21
